Goal: Find specific page/section: Find specific page/section

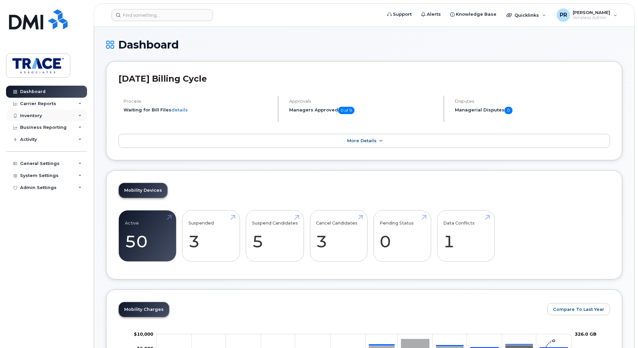
click at [36, 115] on div "Inventory" at bounding box center [31, 115] width 22 height 5
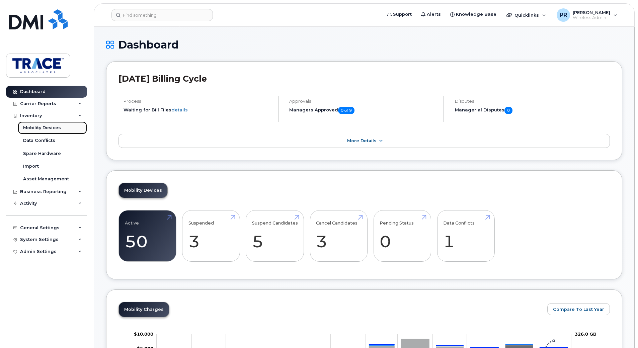
click at [51, 129] on div "Mobility Devices" at bounding box center [42, 128] width 38 height 6
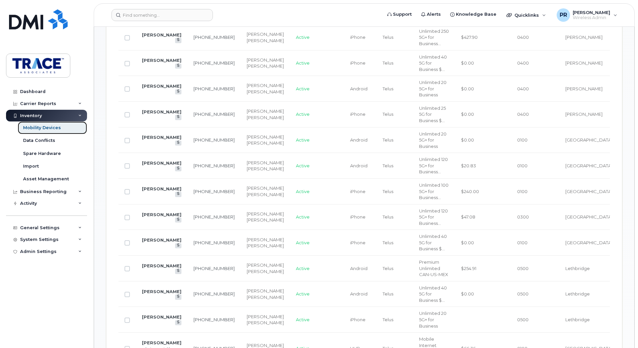
scroll to position [581, 0]
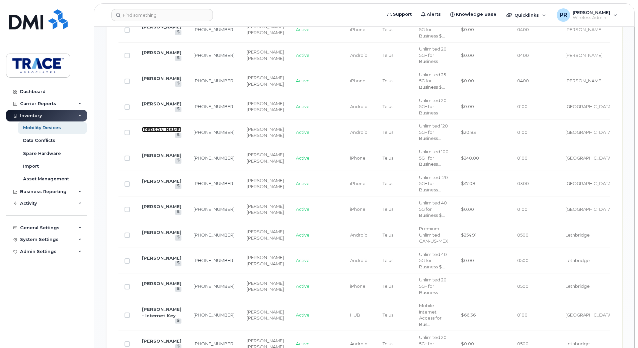
click at [161, 132] on link "[PERSON_NAME]" at bounding box center [162, 129] width 40 height 5
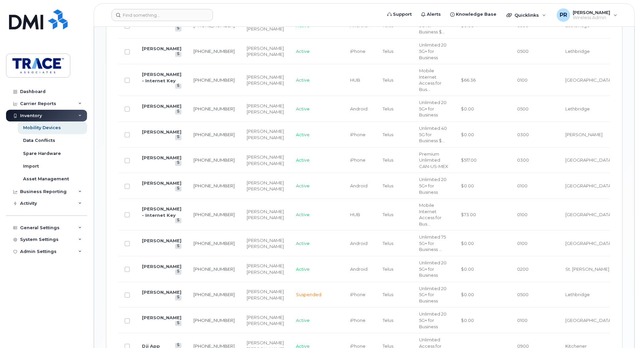
scroll to position [815, 0]
click at [158, 161] on link "Carlene Schmidt" at bounding box center [162, 158] width 40 height 5
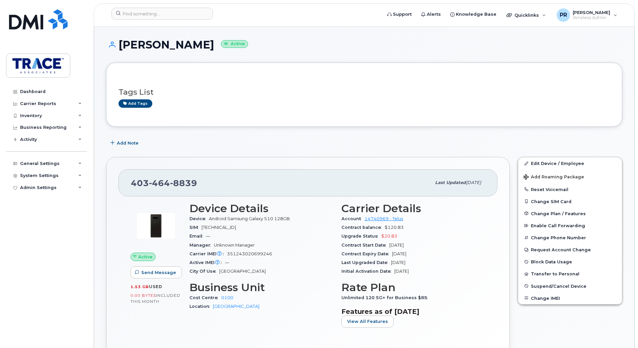
scroll to position [67, 0]
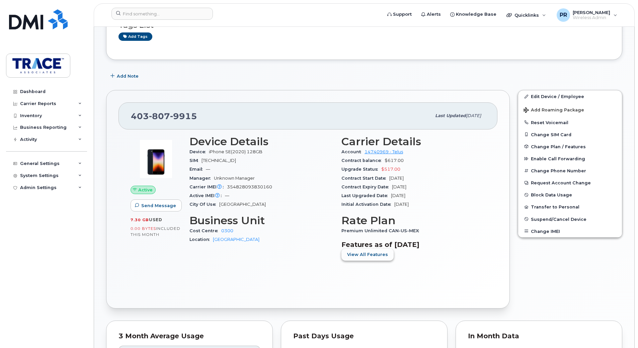
click at [367, 253] on span "View All Features" at bounding box center [367, 254] width 41 height 6
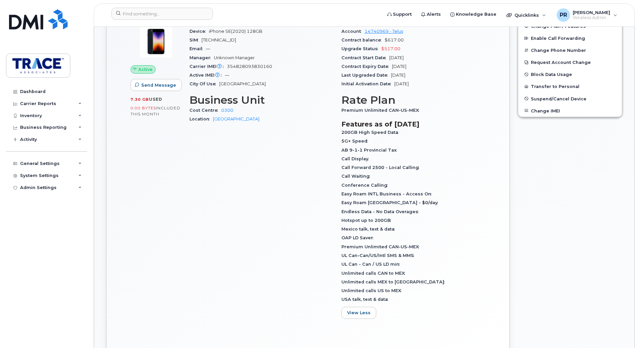
scroll to position [201, 0]
